Goal: Task Accomplishment & Management: Complete application form

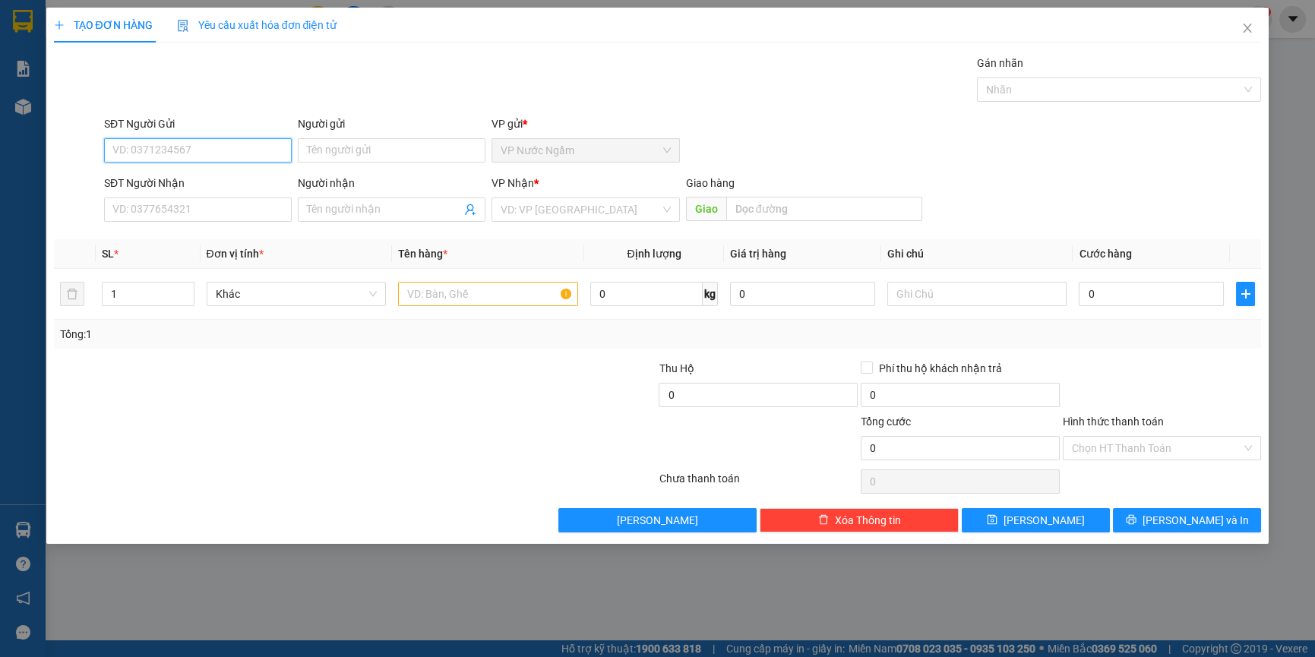
click at [210, 153] on input "SĐT Người Gửi" at bounding box center [198, 150] width 188 height 24
click at [197, 199] on input "SĐT Người Nhận" at bounding box center [198, 209] width 188 height 24
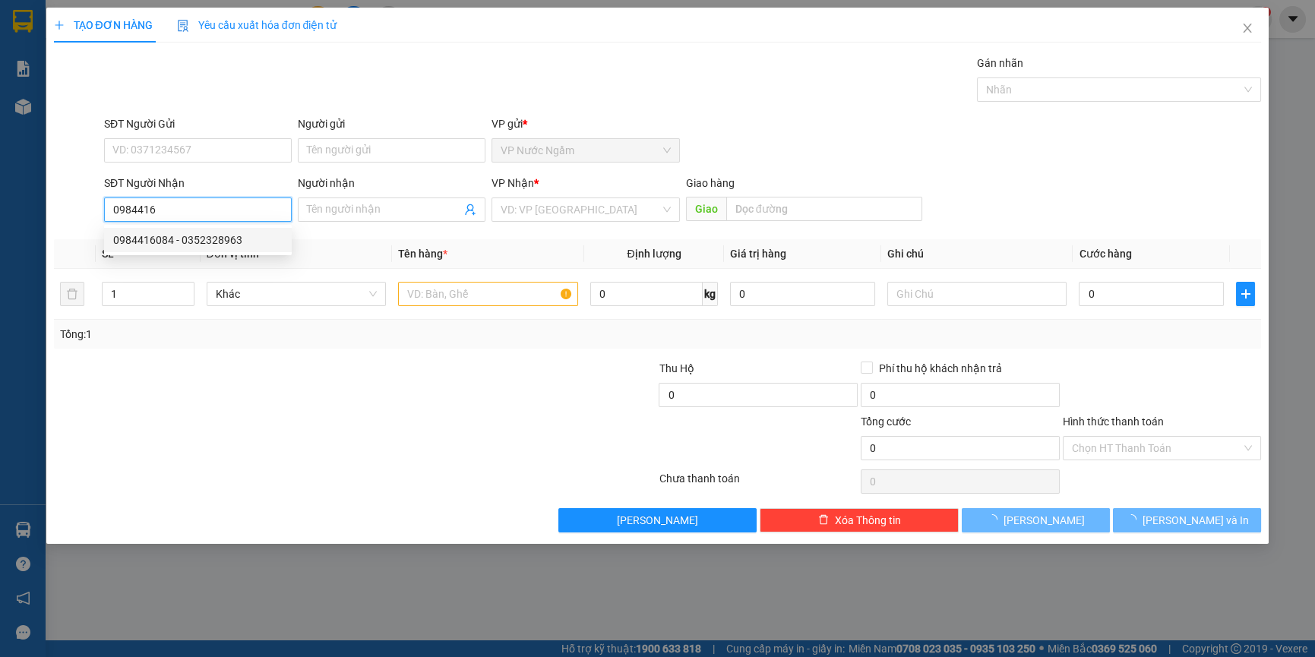
click at [201, 235] on div "0984416084 - 0352328963" at bounding box center [197, 240] width 169 height 17
type input "0984416084"
type input "0352328963"
type input "100.000"
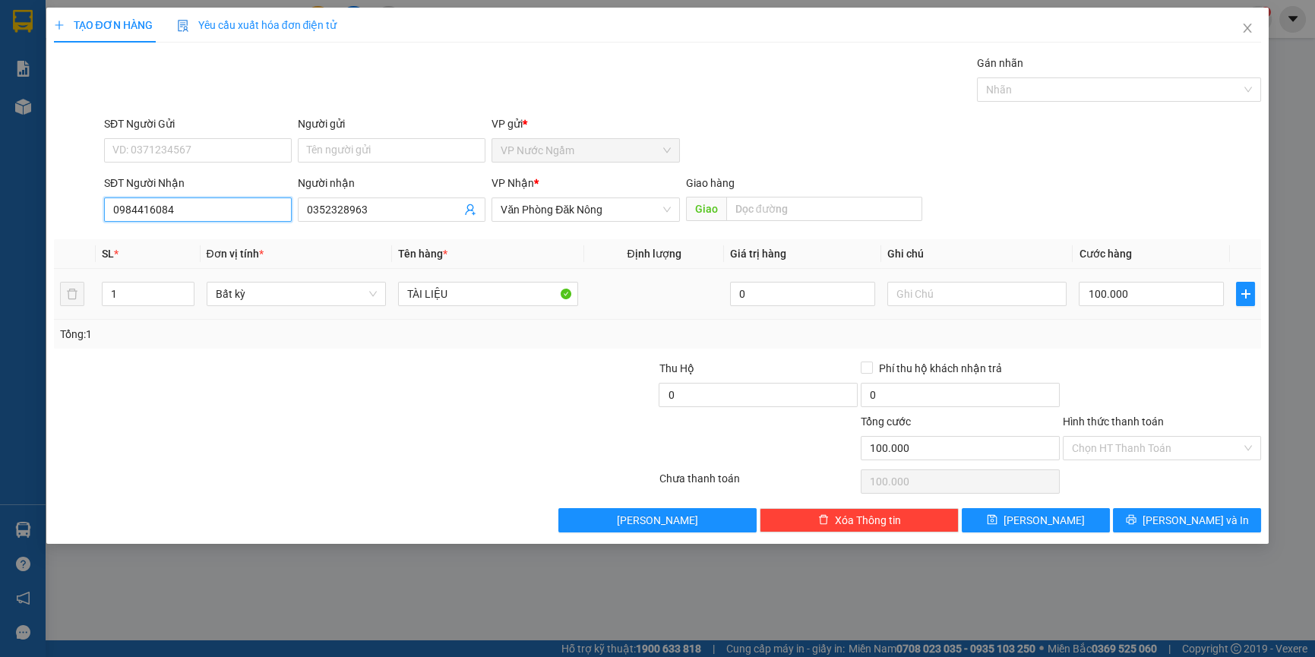
type input "0984416084"
drag, startPoint x: 98, startPoint y: 311, endPoint x: 87, endPoint y: 313, distance: 11.6
click at [87, 313] on tr "1 Bất kỳ TÀI LIỆU 0 100.000" at bounding box center [658, 294] width 1208 height 51
type input "4"
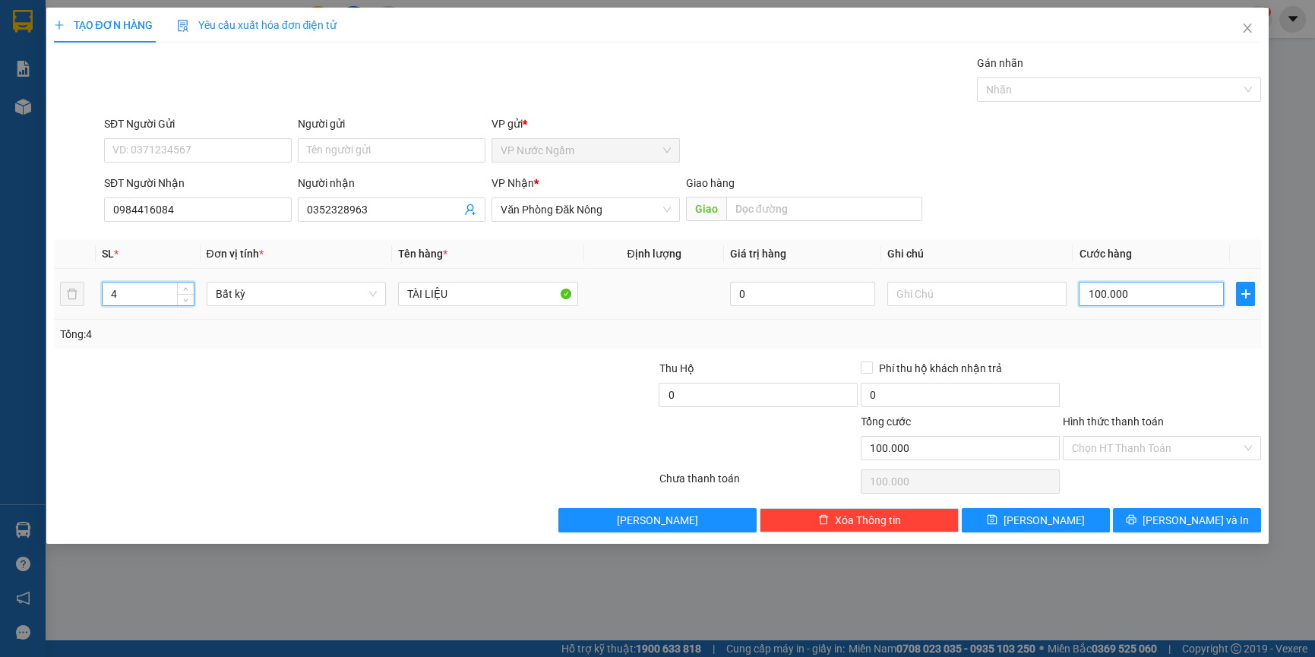
click at [1204, 295] on input "100.000" at bounding box center [1151, 294] width 145 height 24
type input "0"
type input "1"
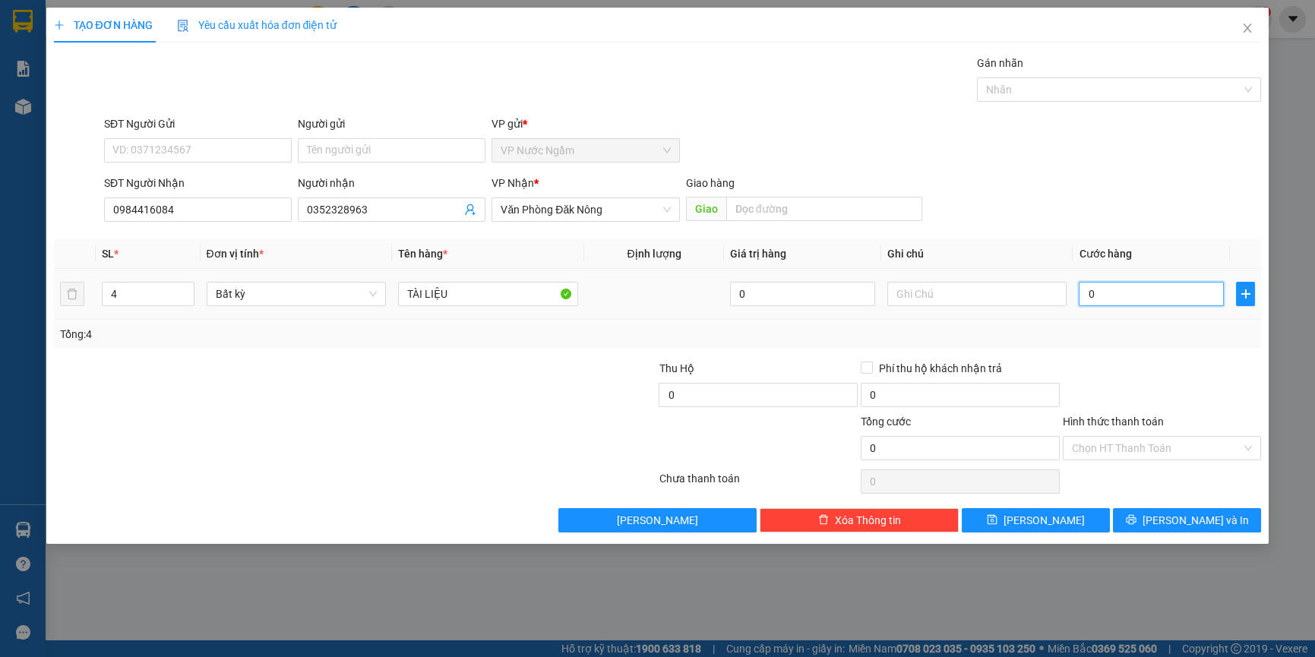
type input "1"
type input "01"
type input "10"
type input "010"
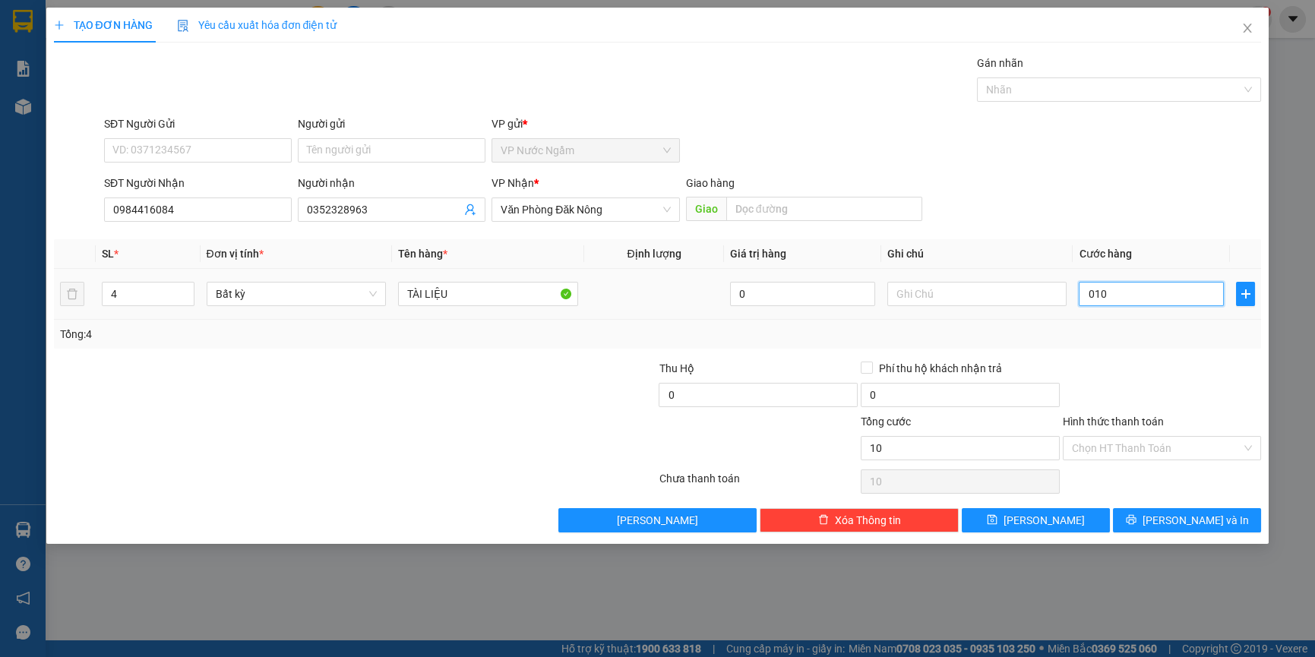
type input "100"
type input "0.100"
type input "1.000"
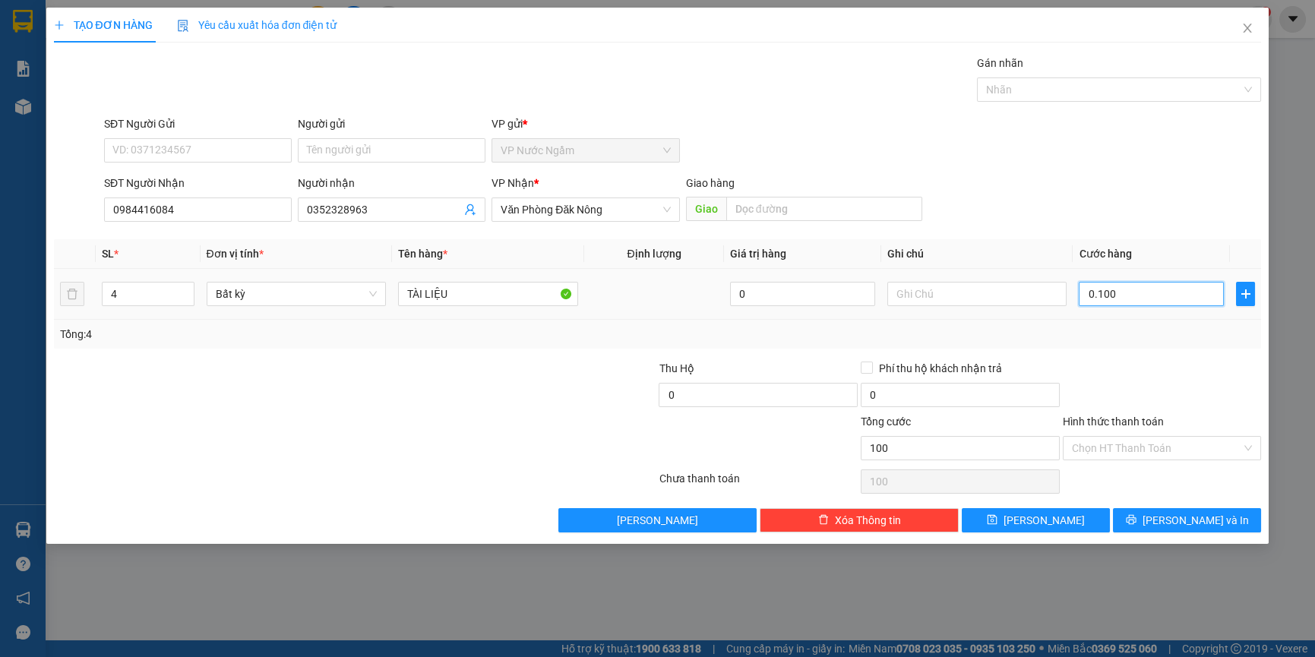
type input "01.000"
type input "10.000"
type input "010.000"
type input "100.000"
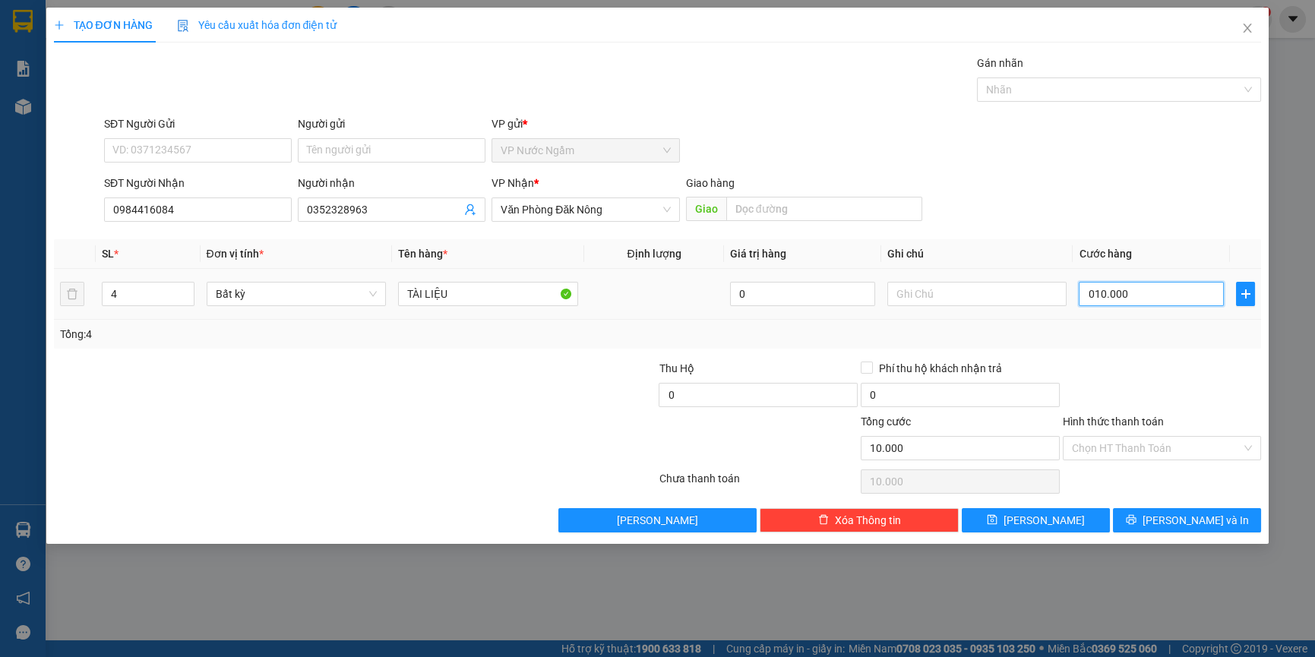
type input "100.000"
type input "0.100.000"
type input "1.000.000"
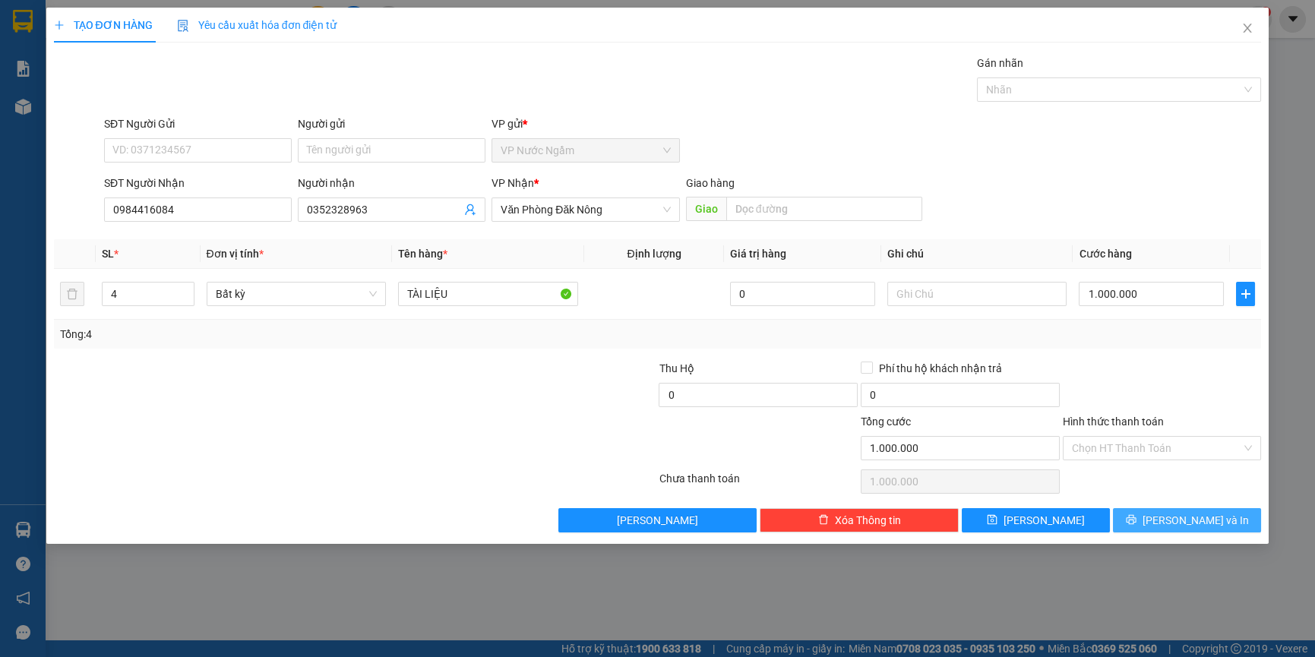
click at [1171, 530] on div "TẠO ĐƠN HÀNG Yêu cầu xuất hóa đơn điện tử Transit Pickup Surcharge Ids Transit …" at bounding box center [657, 276] width 1223 height 536
click at [1178, 521] on span "[PERSON_NAME] và In" at bounding box center [1195, 520] width 106 height 17
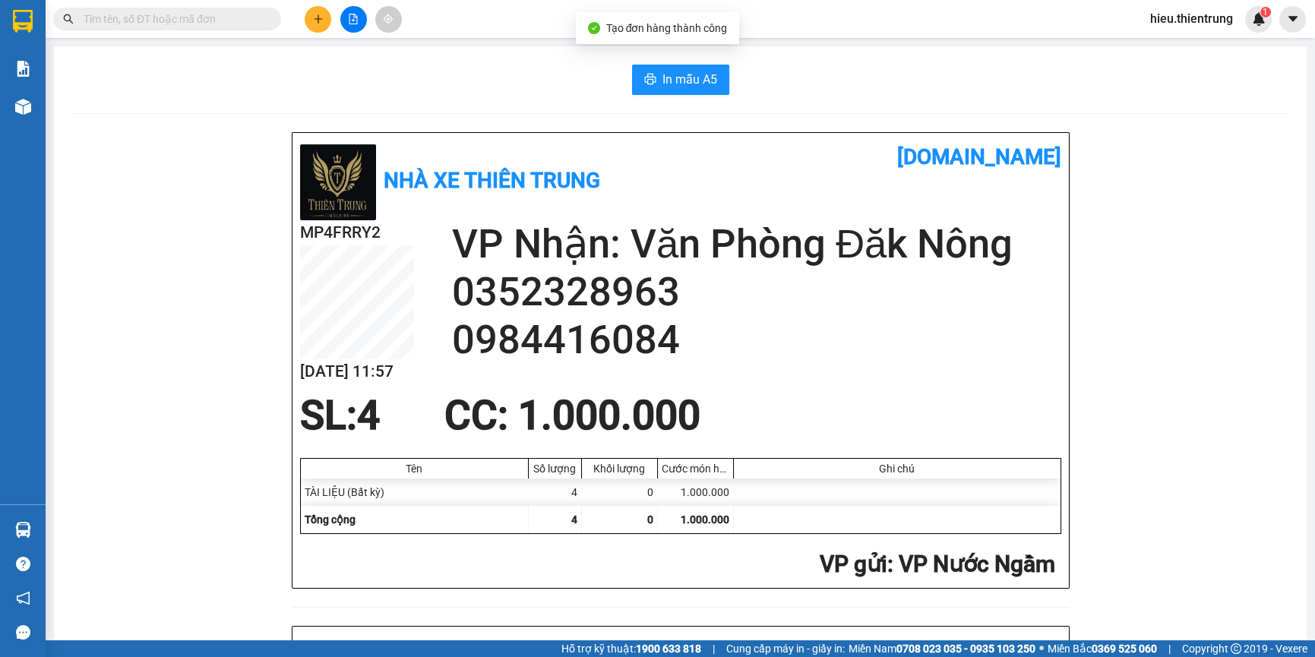
click at [690, 68] on button "In mẫu A5" at bounding box center [680, 80] width 97 height 30
drag, startPoint x: 866, startPoint y: 83, endPoint x: 820, endPoint y: 77, distance: 46.7
click at [861, 81] on div "In mẫu A5" at bounding box center [680, 80] width 1216 height 30
